Goal: Transaction & Acquisition: Purchase product/service

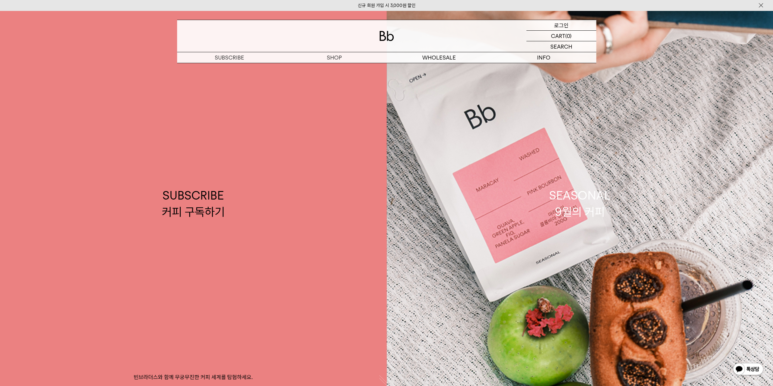
click at [562, 24] on p "로그인" at bounding box center [561, 25] width 15 height 10
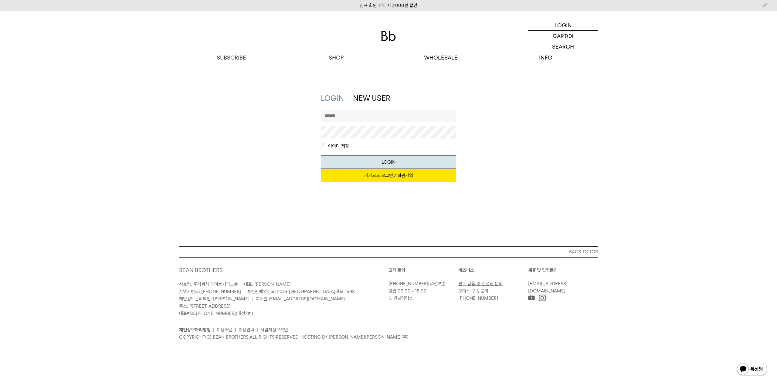
click at [373, 173] on link "카카오로 로그인 / 회원가입" at bounding box center [389, 175] width 136 height 13
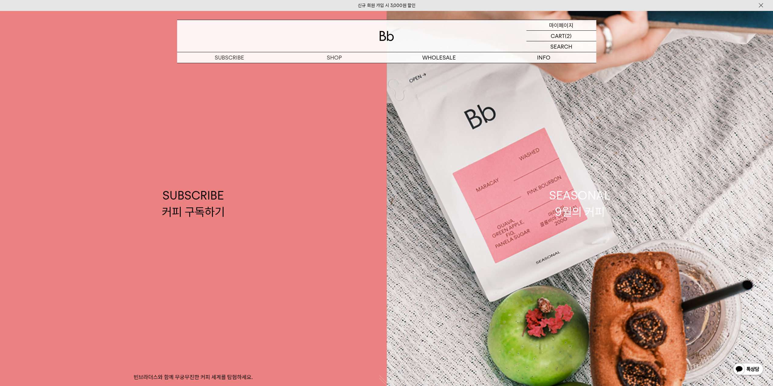
click at [561, 24] on p "마이페이지" at bounding box center [561, 25] width 24 height 10
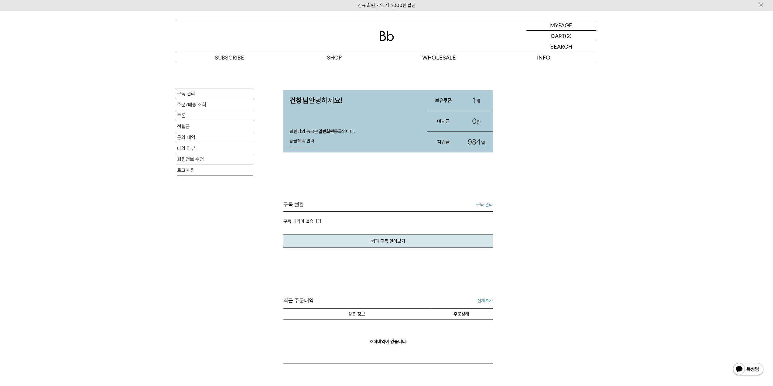
click at [477, 100] on link "1 개" at bounding box center [476, 100] width 33 height 21
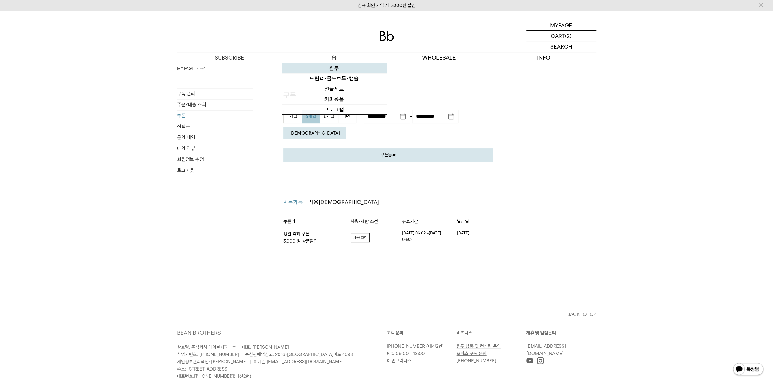
click at [334, 69] on link "원두" at bounding box center [334, 68] width 105 height 10
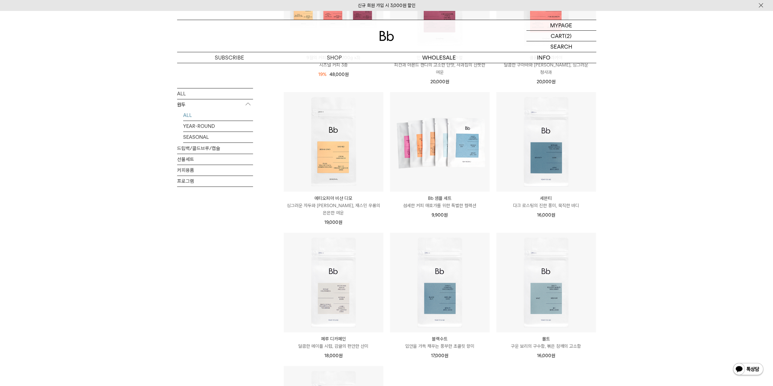
scroll to position [152, 0]
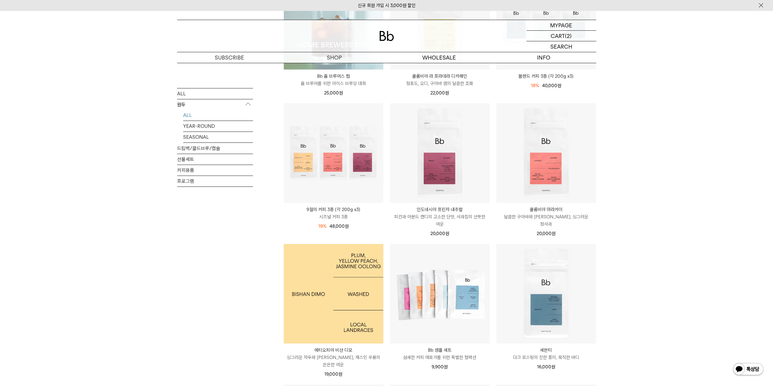
click at [305, 289] on img at bounding box center [334, 294] width 100 height 100
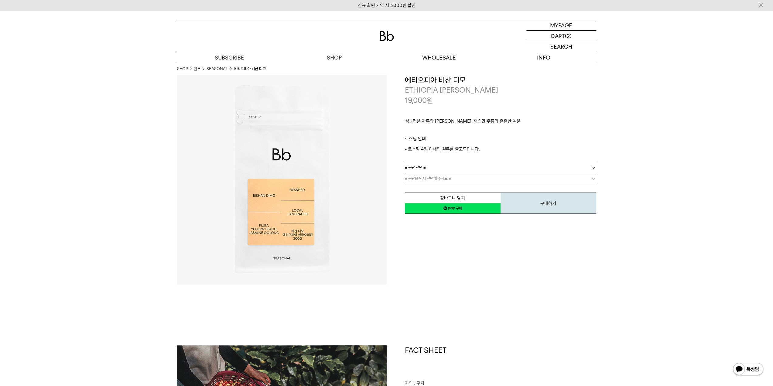
click at [425, 172] on span "= 용량 선택 =" at bounding box center [415, 167] width 21 height 11
click at [421, 179] on li "200g" at bounding box center [503, 178] width 185 height 11
click at [421, 184] on div "장바구니 담기 찜하기 NAVER 네이버 ID로 간편구매 네이버페이 네이버페이 구매하기 찜하기 이전 이벤트 네이버페이 다음 구매하기" at bounding box center [500, 198] width 191 height 31
click at [421, 179] on span "= 분쇄도 선택 =" at bounding box center [417, 178] width 24 height 11
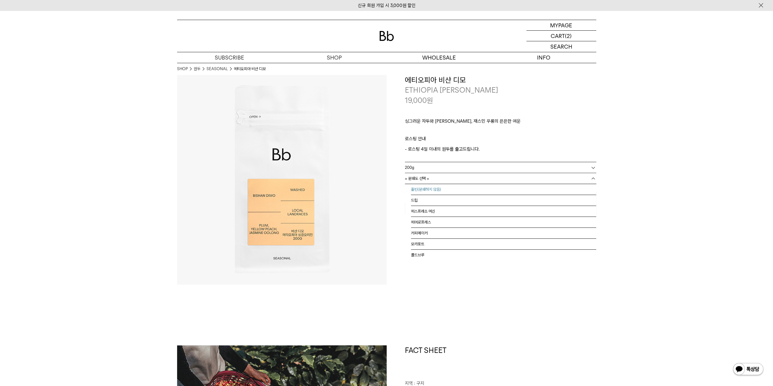
click at [423, 188] on li "홀빈(분쇄하지 않음)" at bounding box center [503, 189] width 185 height 11
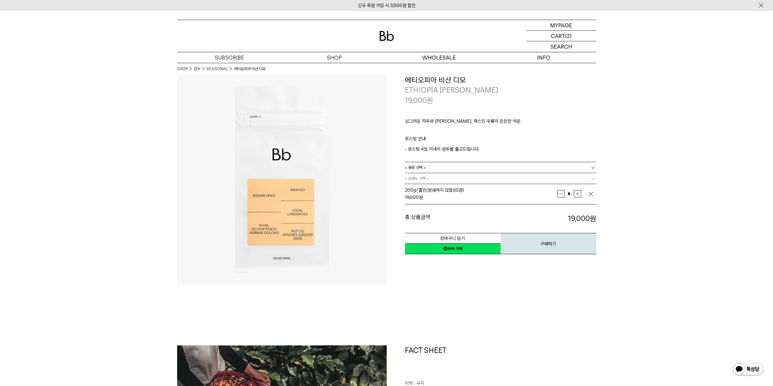
click at [400, 246] on div "**********" at bounding box center [492, 165] width 210 height 180
click at [469, 238] on button "장바구니 담기" at bounding box center [453, 238] width 96 height 11
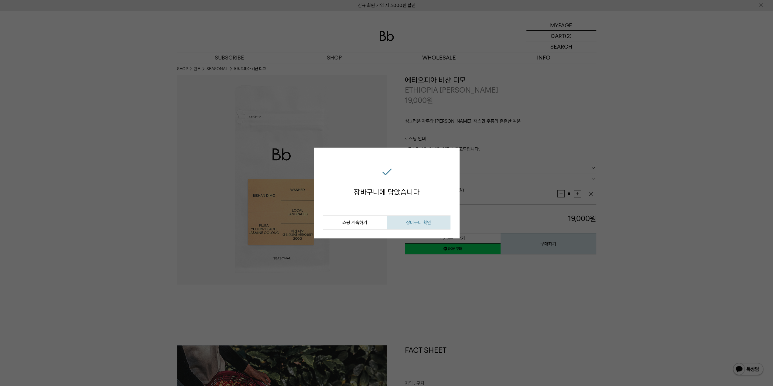
click at [421, 225] on span "장바구니 확인" at bounding box center [418, 222] width 25 height 5
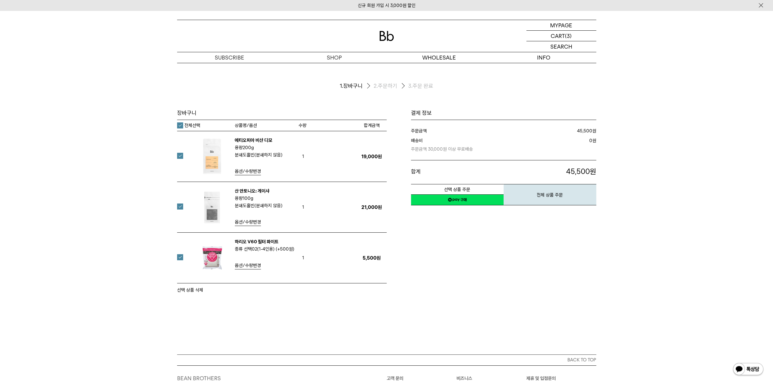
click at [179, 209] on label at bounding box center [183, 206] width 13 height 6
click at [179, 257] on label at bounding box center [183, 257] width 13 height 6
click at [385, 34] on img at bounding box center [386, 36] width 15 height 10
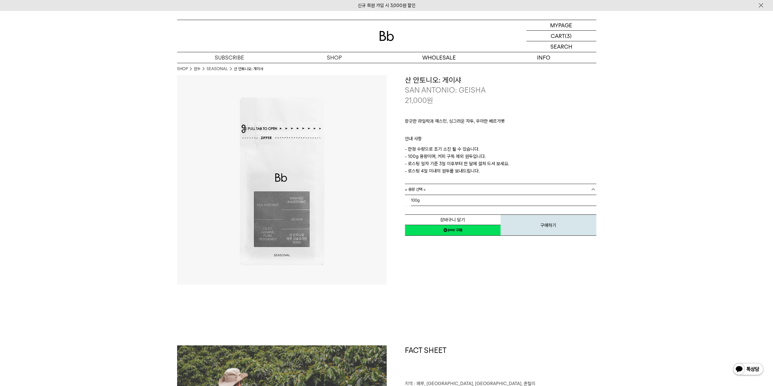
click at [426, 188] on link "= 용량 선택 =" at bounding box center [500, 189] width 191 height 11
click at [426, 201] on li "100g" at bounding box center [503, 200] width 185 height 11
click at [426, 201] on span "= 분쇄도 선택 =" at bounding box center [417, 200] width 24 height 11
click at [426, 209] on li "홀빈(분쇄하지 않음) : 1개" at bounding box center [503, 211] width 185 height 11
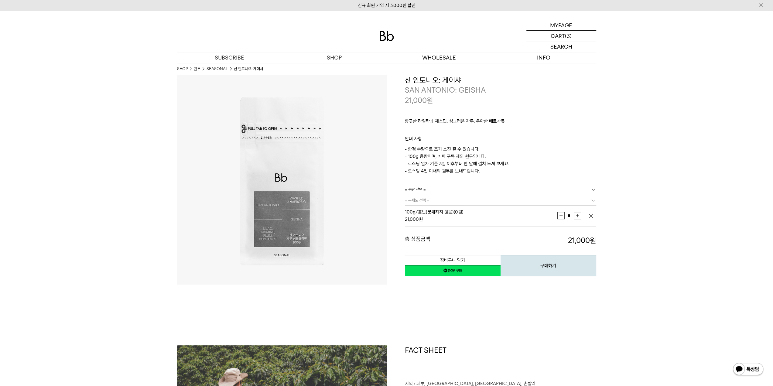
click at [396, 279] on div "**********" at bounding box center [492, 180] width 210 height 210
click at [562, 20] on p "마이페이지" at bounding box center [561, 25] width 24 height 10
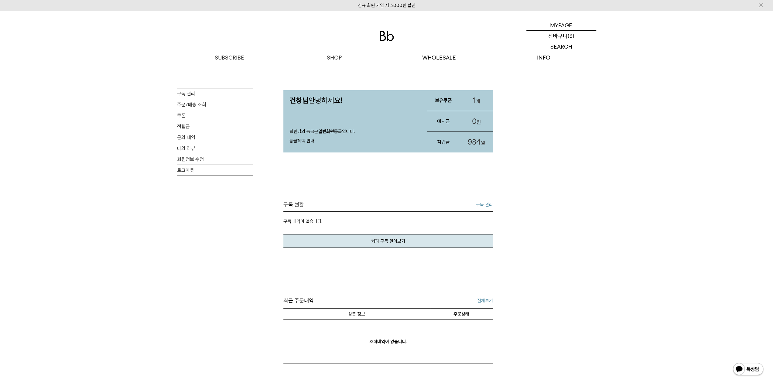
click at [560, 38] on p "장바구니" at bounding box center [557, 36] width 19 height 10
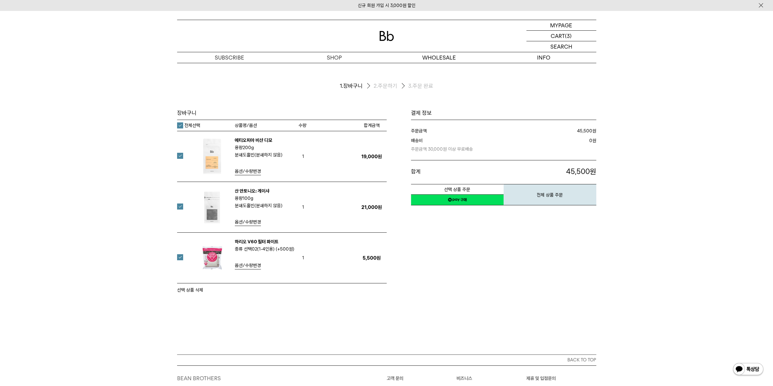
click at [183, 206] on div "산 안토니오: 게이샤 용량 100g 분쇄도 홀빈(분쇄하지 않음)" at bounding box center [240, 206] width 115 height 39
click at [181, 205] on label at bounding box center [183, 206] width 13 height 6
click at [179, 254] on label at bounding box center [183, 257] width 13 height 6
click at [333, 67] on link "원두" at bounding box center [334, 68] width 105 height 10
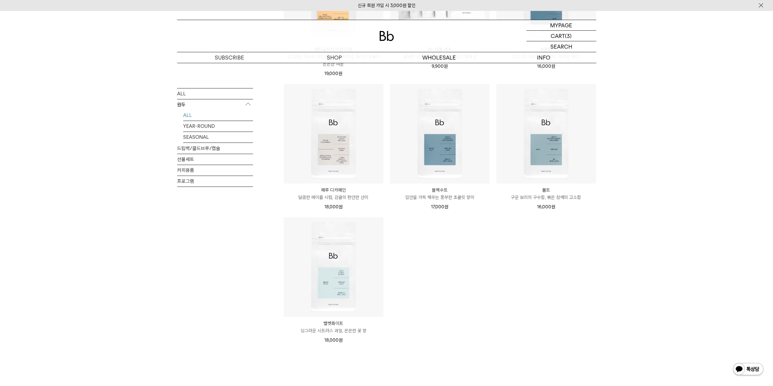
scroll to position [456, 0]
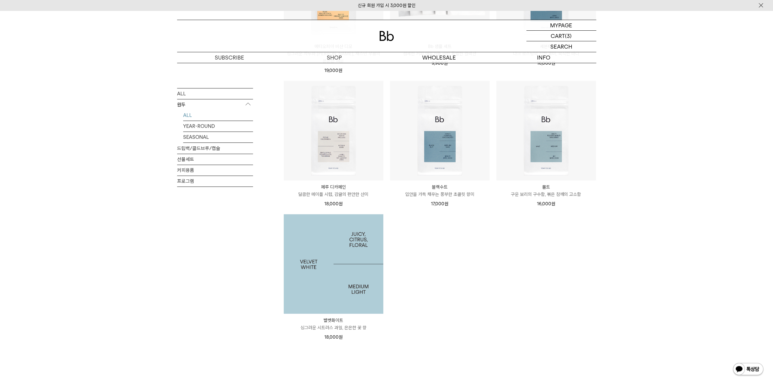
click at [337, 241] on img at bounding box center [334, 264] width 100 height 100
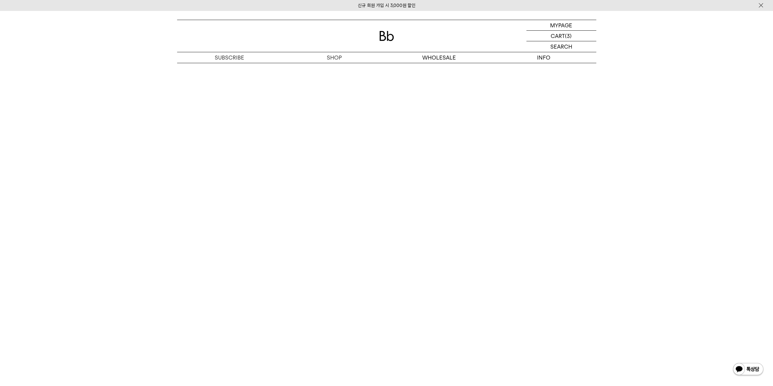
scroll to position [1417, 0]
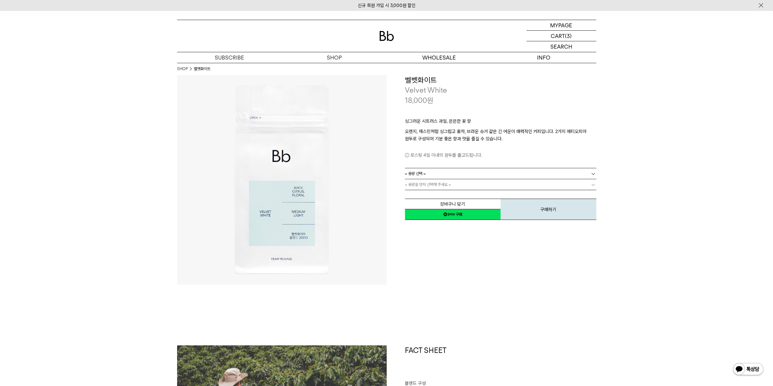
drag, startPoint x: 168, startPoint y: 274, endPoint x: 163, endPoint y: 272, distance: 5.3
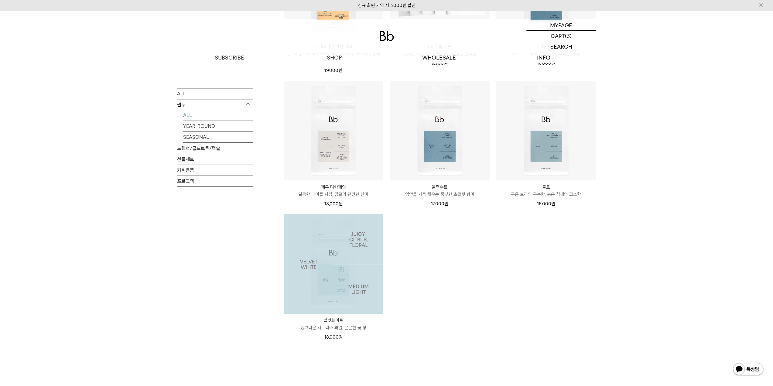
click at [334, 245] on img at bounding box center [334, 264] width 100 height 100
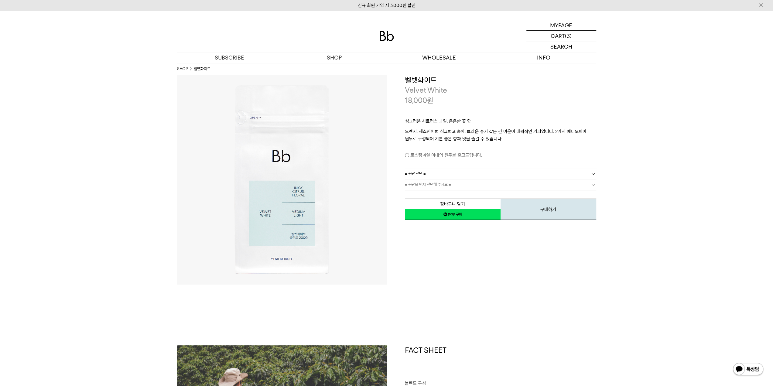
drag, startPoint x: 233, startPoint y: 230, endPoint x: 225, endPoint y: 225, distance: 9.1
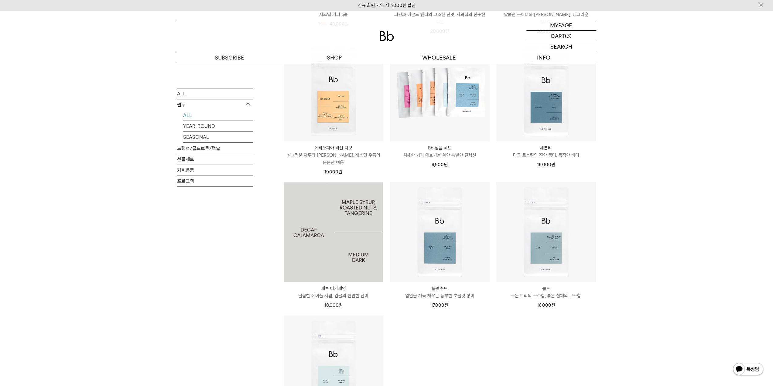
scroll to position [253, 0]
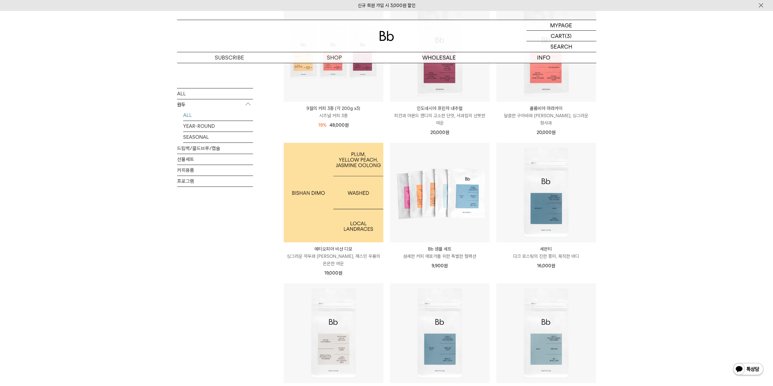
click at [305, 200] on img at bounding box center [334, 193] width 100 height 100
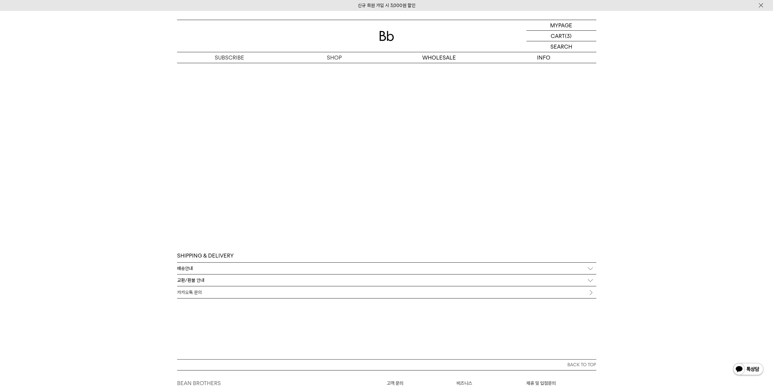
scroll to position [1619, 0]
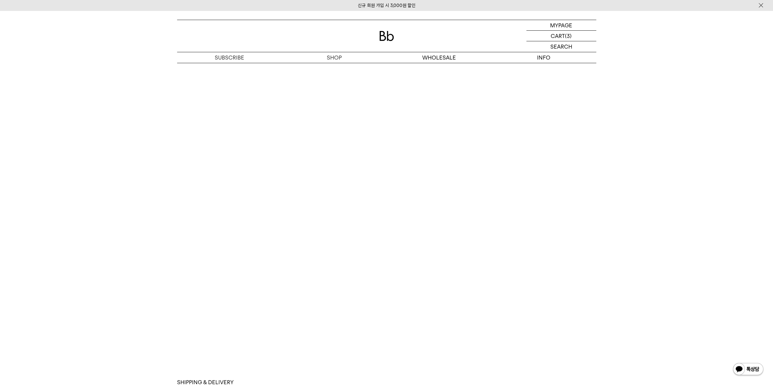
scroll to position [1454, 0]
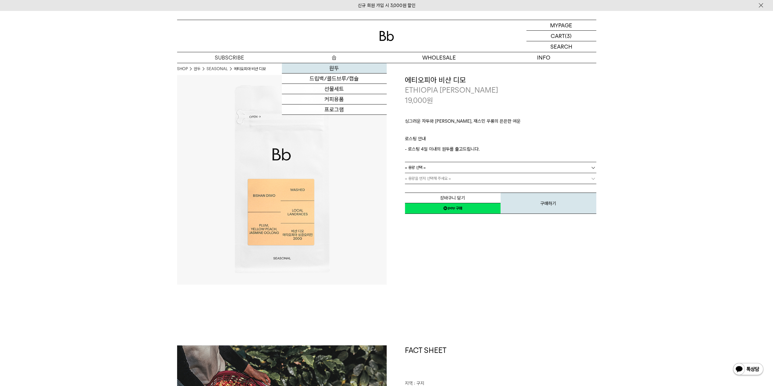
click at [336, 68] on link "원두" at bounding box center [334, 68] width 105 height 10
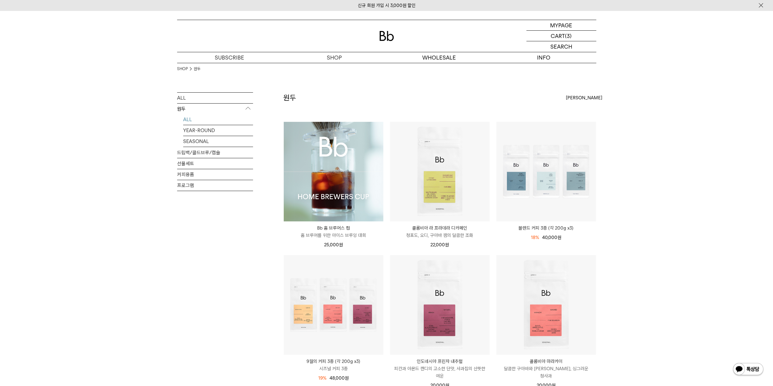
click at [355, 169] on img at bounding box center [334, 172] width 100 height 100
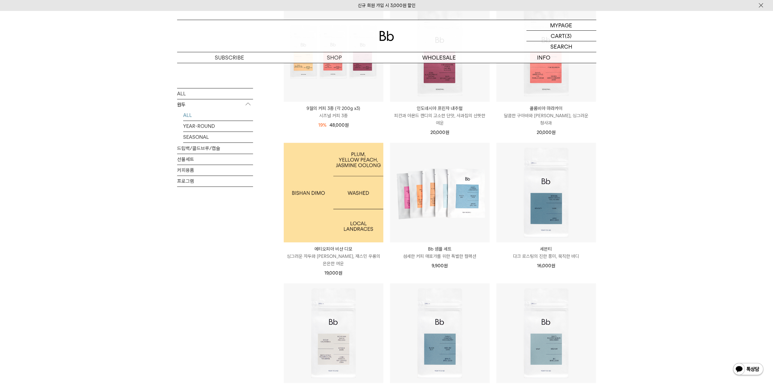
scroll to position [405, 0]
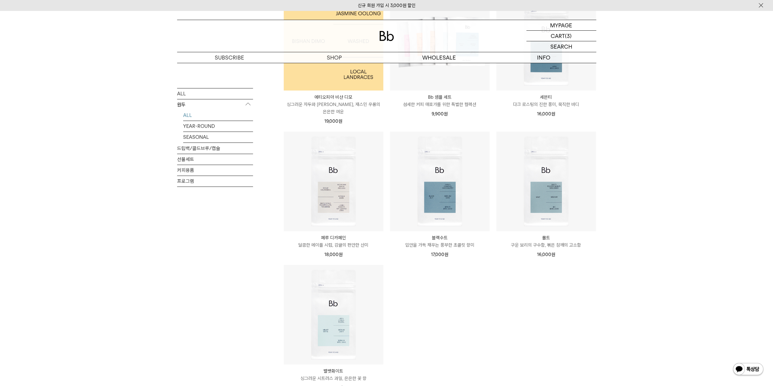
click at [330, 74] on img at bounding box center [334, 41] width 100 height 100
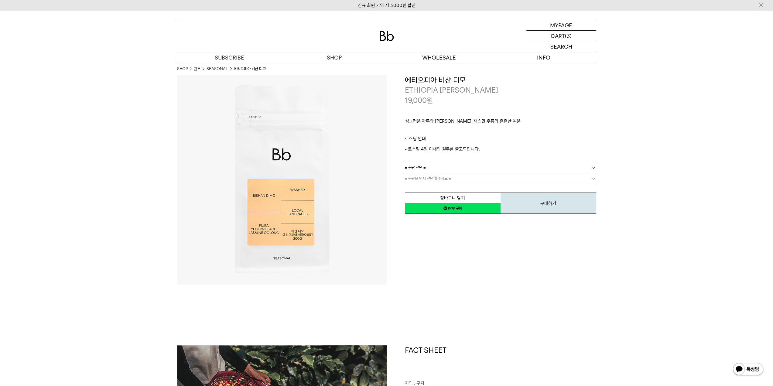
click at [426, 167] on link "= 용량 선택 =" at bounding box center [500, 167] width 191 height 11
click at [425, 180] on li "200g" at bounding box center [503, 178] width 185 height 11
click at [411, 178] on span "= 분쇄도 선택 =" at bounding box center [417, 178] width 24 height 11
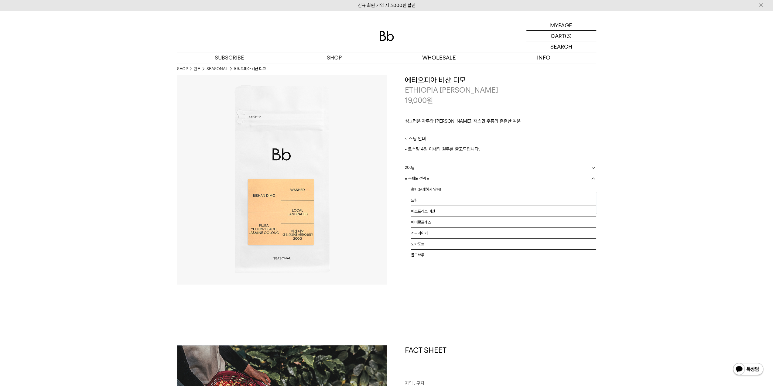
click at [395, 196] on div "**********" at bounding box center [492, 145] width 210 height 140
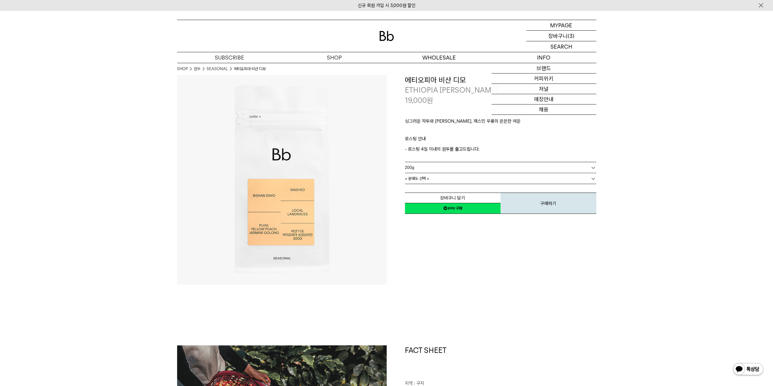
click at [553, 35] on p "장바구니" at bounding box center [557, 36] width 19 height 10
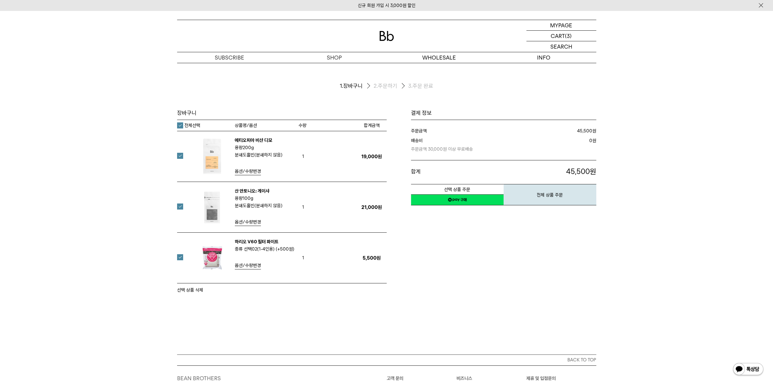
click at [181, 124] on label "전체선택" at bounding box center [188, 125] width 23 height 6
click at [181, 156] on label at bounding box center [183, 156] width 13 height 6
click at [183, 155] on label at bounding box center [183, 156] width 13 height 6
click at [183, 155] on div "에티오피아 비샨 디모 용량 200g 분쇄도 홀빈(분쇄하지 않음)" at bounding box center [240, 156] width 115 height 39
click at [181, 155] on label at bounding box center [183, 156] width 13 height 6
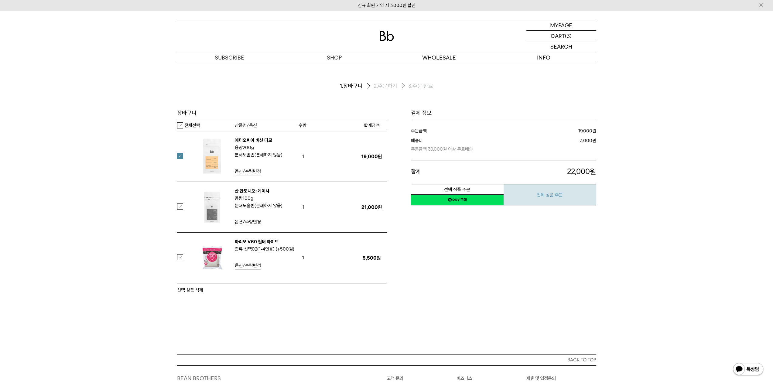
click at [524, 193] on button "전체 상품 주문" at bounding box center [549, 194] width 93 height 21
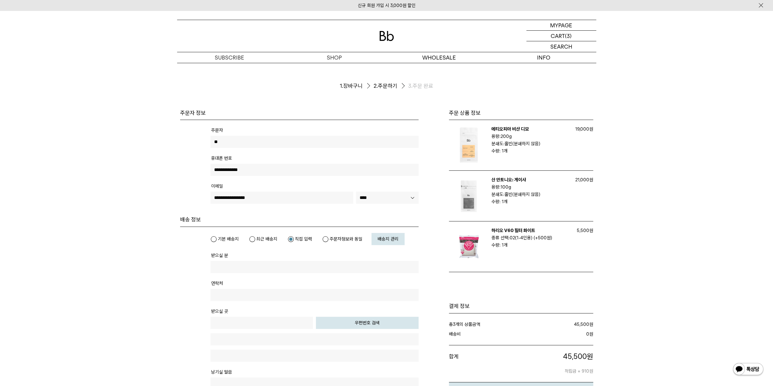
drag, startPoint x: 524, startPoint y: 218, endPoint x: 517, endPoint y: 210, distance: 9.9
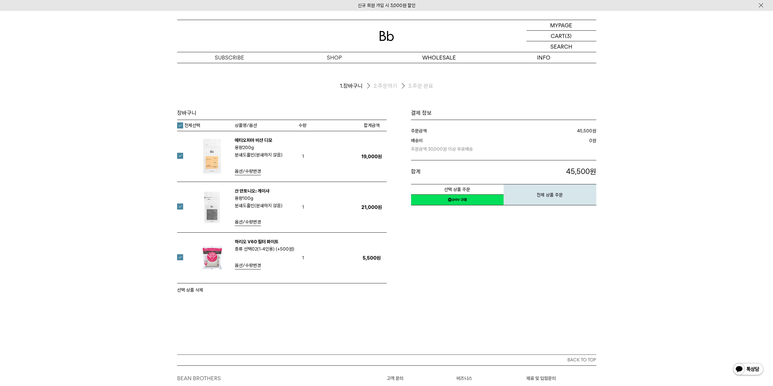
click at [188, 125] on label "전체선택" at bounding box center [188, 125] width 23 height 6
click at [177, 157] on label at bounding box center [183, 156] width 13 height 6
click at [179, 121] on th "전체선택" at bounding box center [206, 125] width 58 height 11
click at [180, 124] on label "전체선택" at bounding box center [188, 125] width 23 height 6
click at [180, 125] on label "전체선택" at bounding box center [188, 125] width 23 height 6
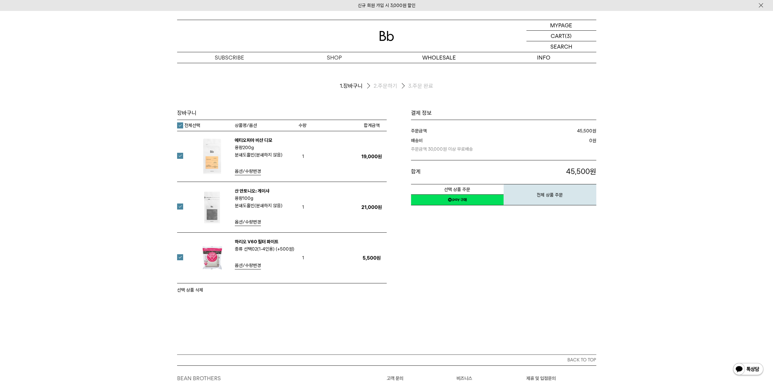
click at [179, 127] on label "전체선택" at bounding box center [188, 125] width 23 height 6
click at [183, 159] on div at bounding box center [180, 156] width 6 height 7
click at [181, 155] on label at bounding box center [183, 156] width 13 height 6
drag, startPoint x: 452, startPoint y: 187, endPoint x: 415, endPoint y: 19, distance: 172.9
click at [452, 187] on button "선택 상품 주문" at bounding box center [457, 189] width 93 height 11
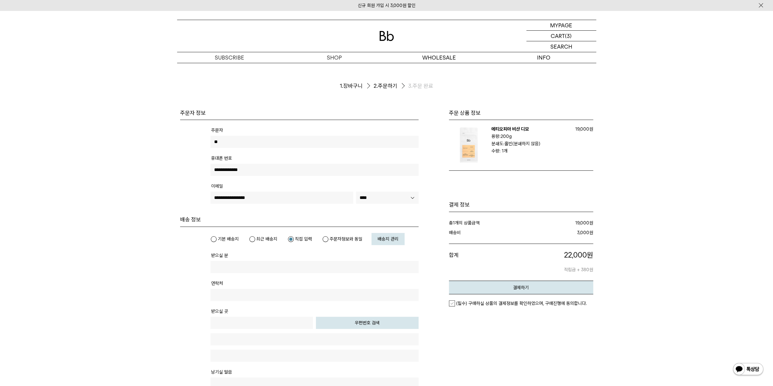
click at [260, 240] on label "최근 배송지" at bounding box center [263, 239] width 28 height 6
type input "***"
type input "**********"
type input "*****"
type input "**********"
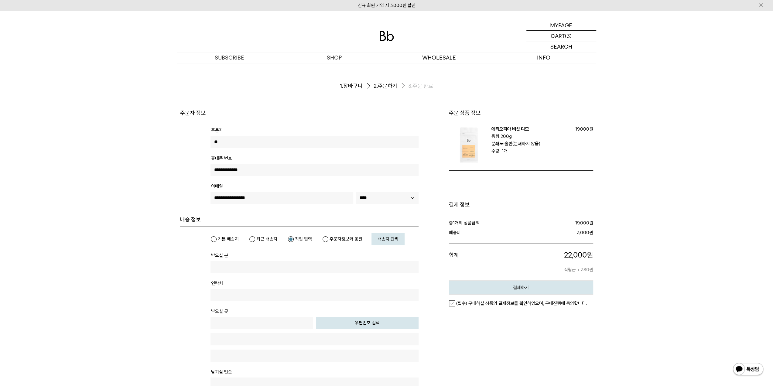
type input "**********"
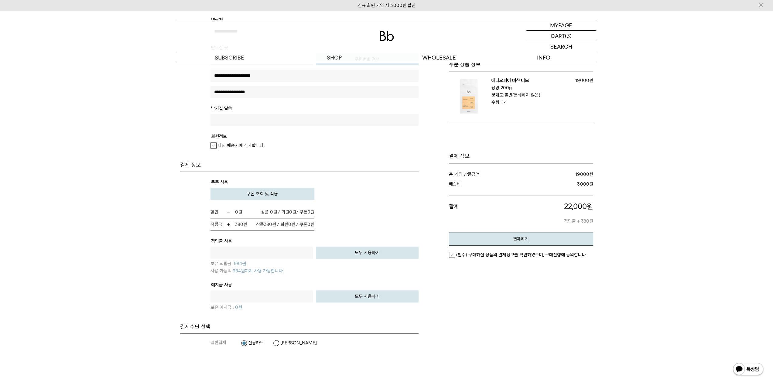
scroll to position [304, 0]
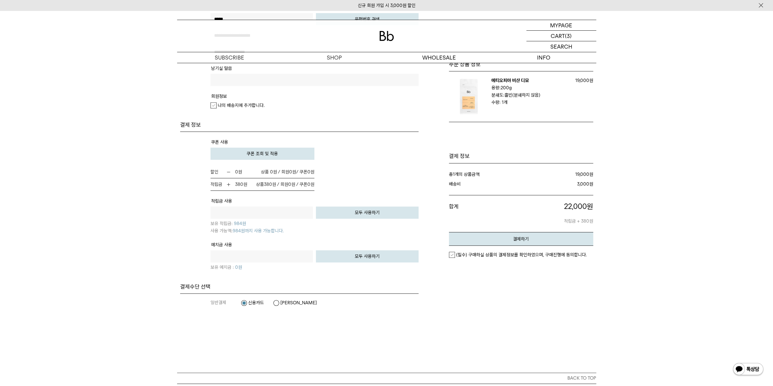
click at [274, 156] on span "쿠폰 조회 및 적용" at bounding box center [262, 153] width 31 height 5
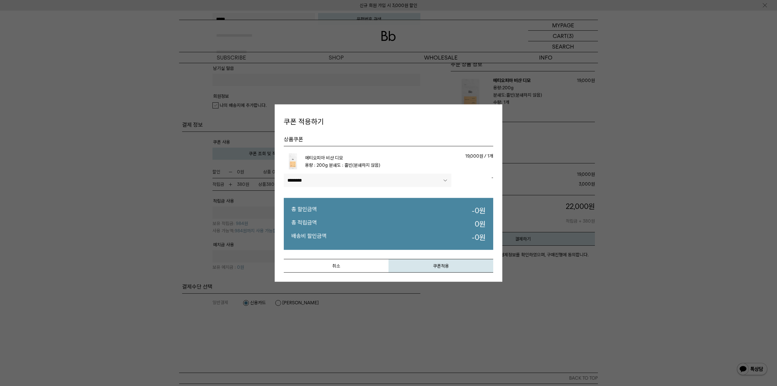
click at [328, 179] on select"] "******** ********" at bounding box center [368, 180] width 168 height 13
select select"] "******"
click at [284, 174] on select"] "******** ********" at bounding box center [368, 180] width 168 height 13
click at [423, 265] on button "쿠폰적용" at bounding box center [441, 266] width 105 height 14
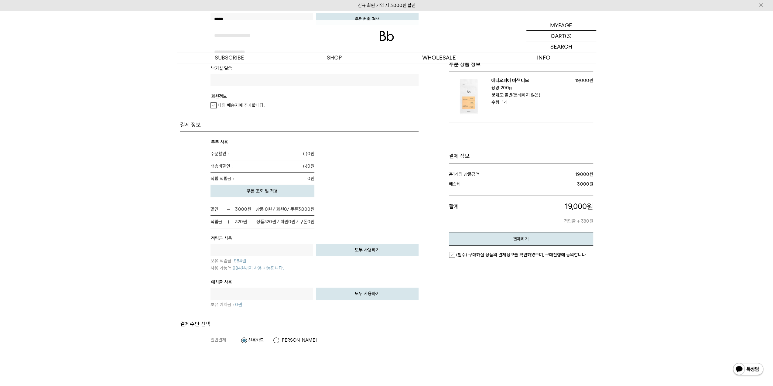
click at [375, 249] on button "모두 사용하기" at bounding box center [367, 250] width 103 height 12
type input "***"
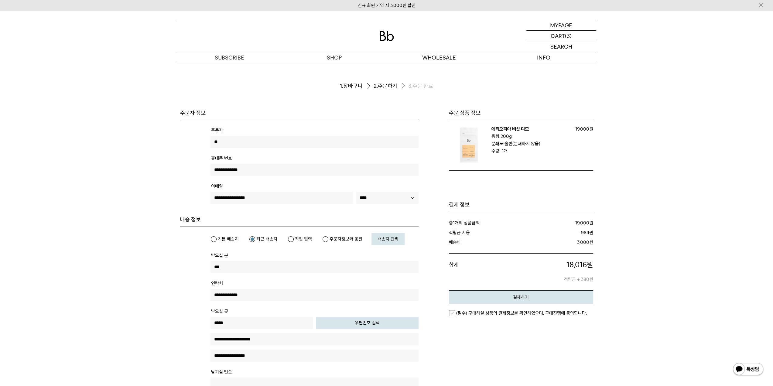
scroll to position [202, 0]
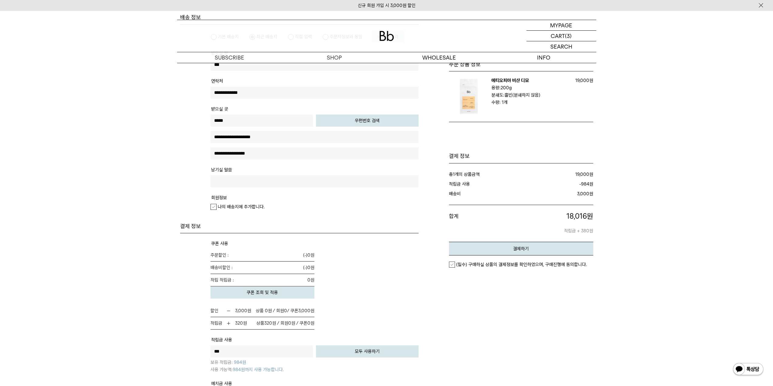
click at [484, 266] on em "(필수) 구매하실 상품의 결제정보를 확인하였으며, 구매진행에 동의합니다." at bounding box center [521, 264] width 131 height 5
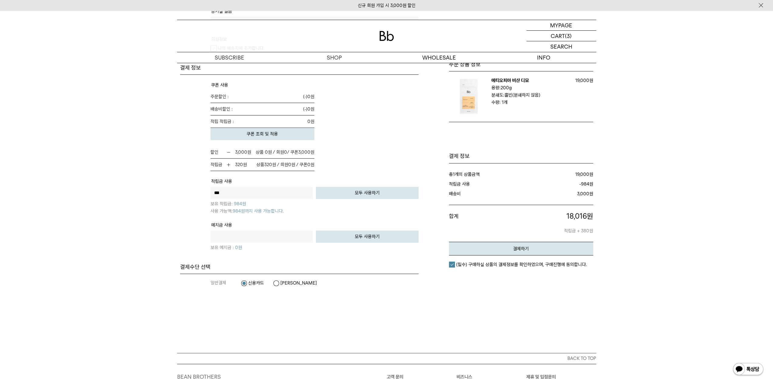
scroll to position [405, 0]
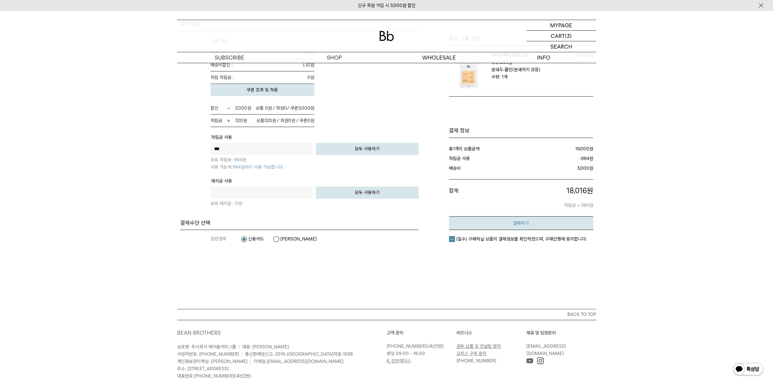
click at [507, 218] on button "결제하기" at bounding box center [521, 223] width 144 height 14
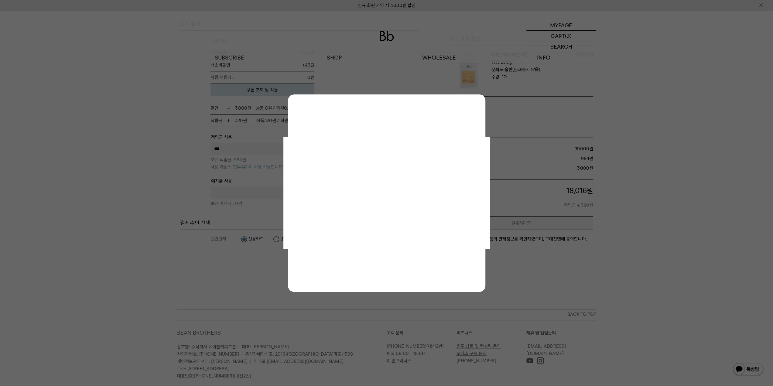
scroll to position [0, 0]
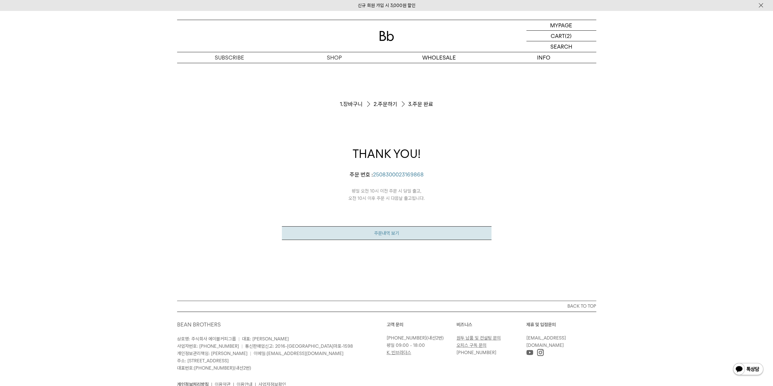
click at [405, 237] on link "주문내역 보기" at bounding box center [387, 233] width 210 height 14
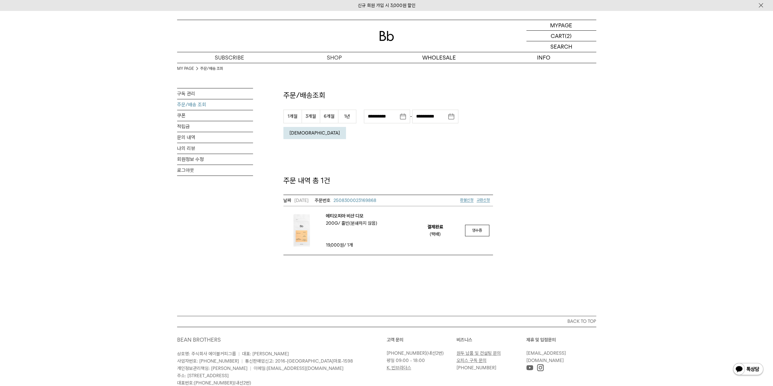
click at [369, 198] on span "2508300023169868" at bounding box center [354, 200] width 43 height 5
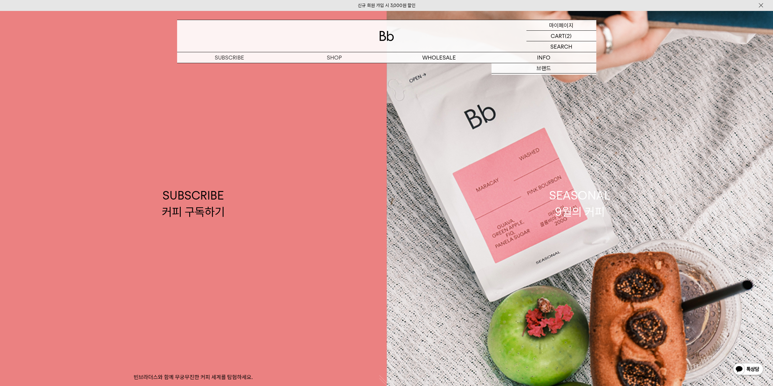
click at [570, 24] on p "마이페이지" at bounding box center [561, 25] width 24 height 10
